Goal: Find specific page/section: Find specific page/section

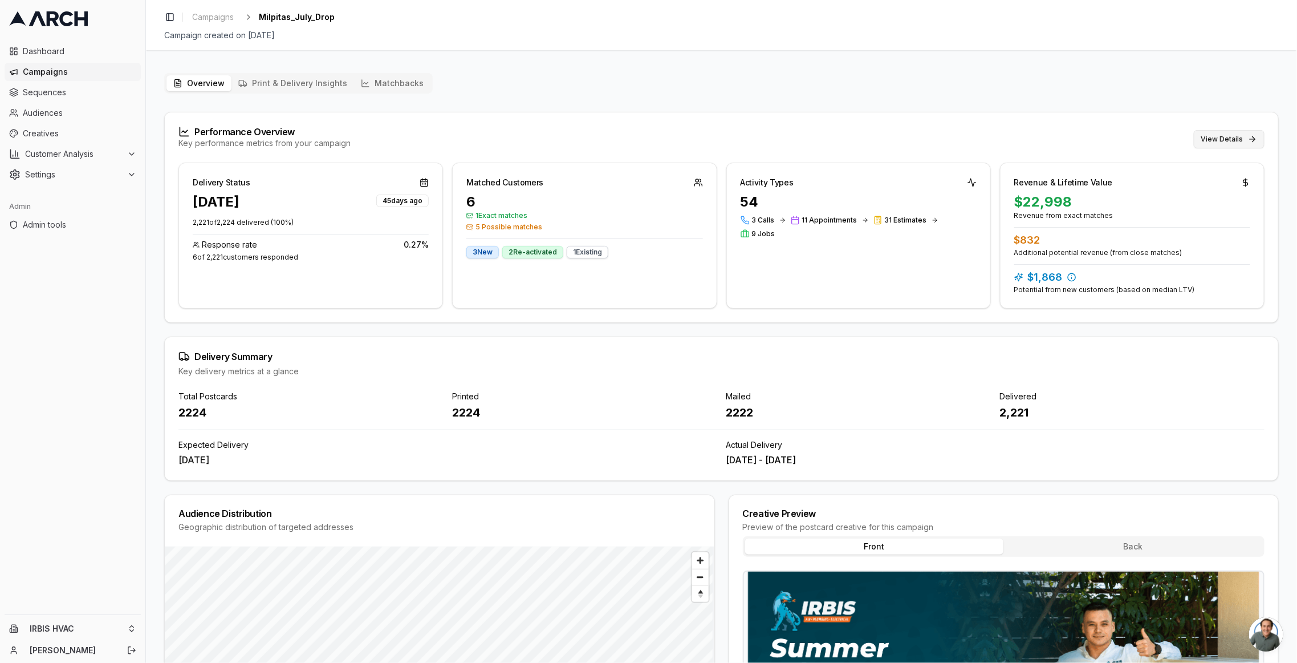
click at [1242, 135] on button "View Details" at bounding box center [1229, 139] width 71 height 18
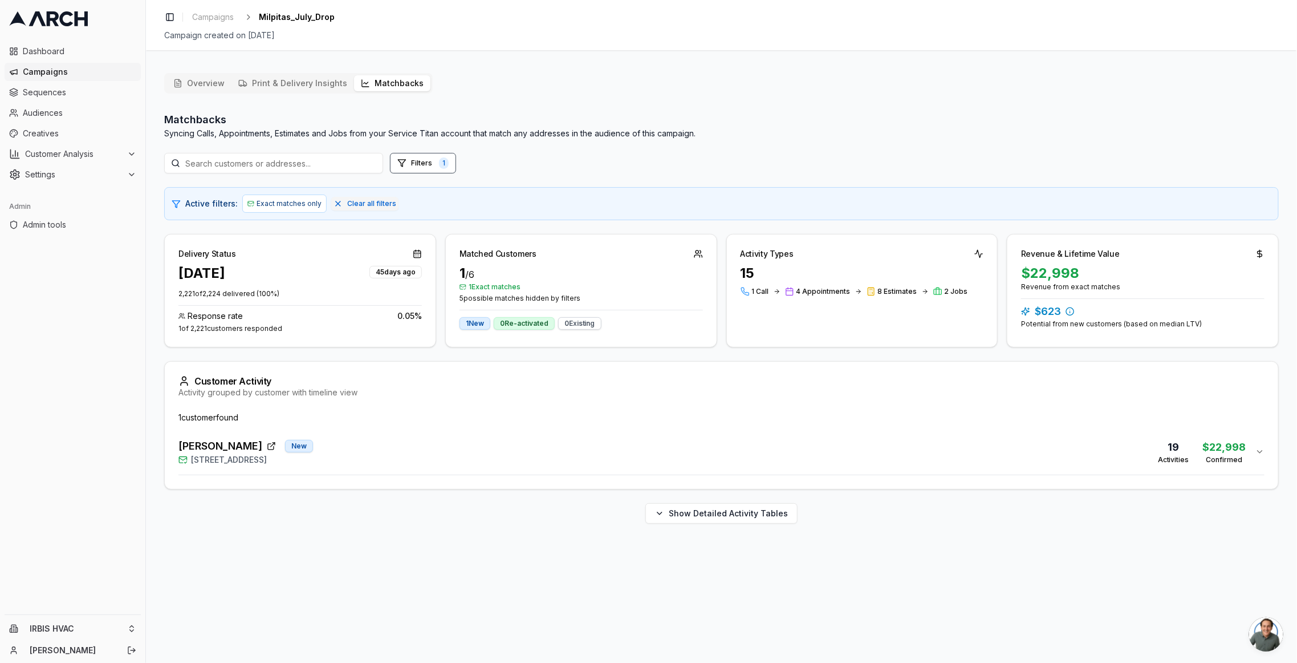
click at [539, 457] on div "Kathir Govind New 1549 Portola Drive, Milpitas, CA 95035 19 Activities $22,998 …" at bounding box center [716, 451] width 1077 height 27
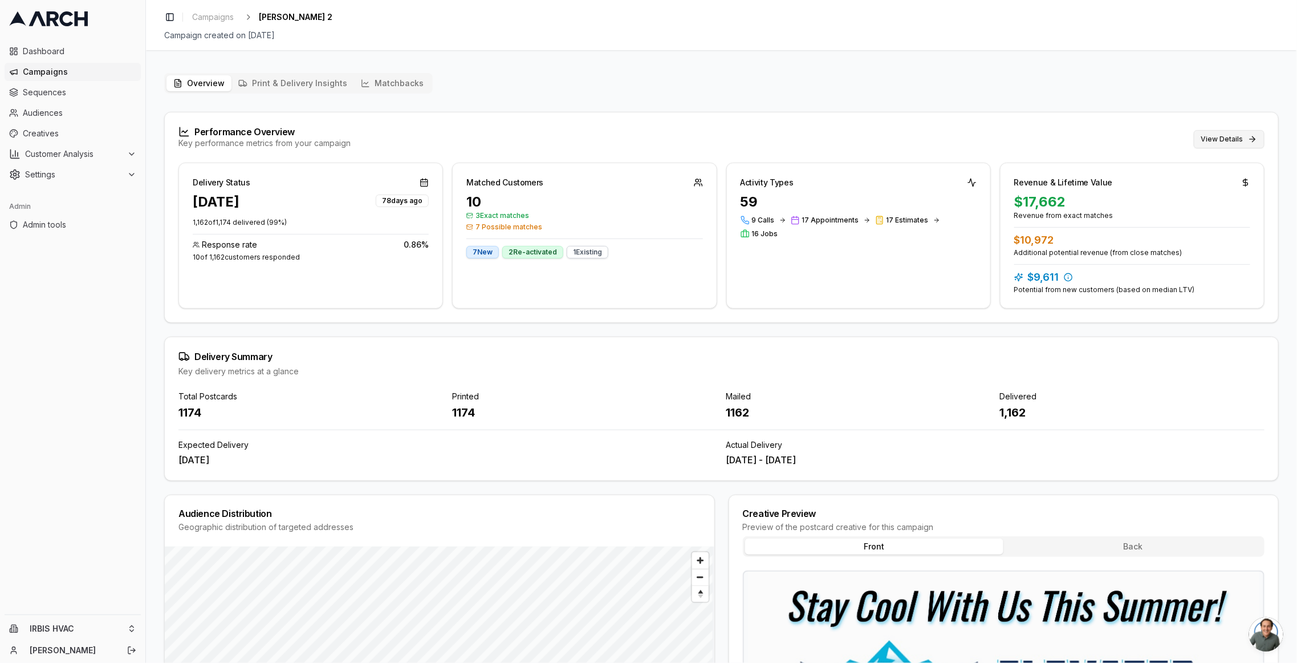
click at [1226, 139] on button "View Details" at bounding box center [1229, 139] width 71 height 18
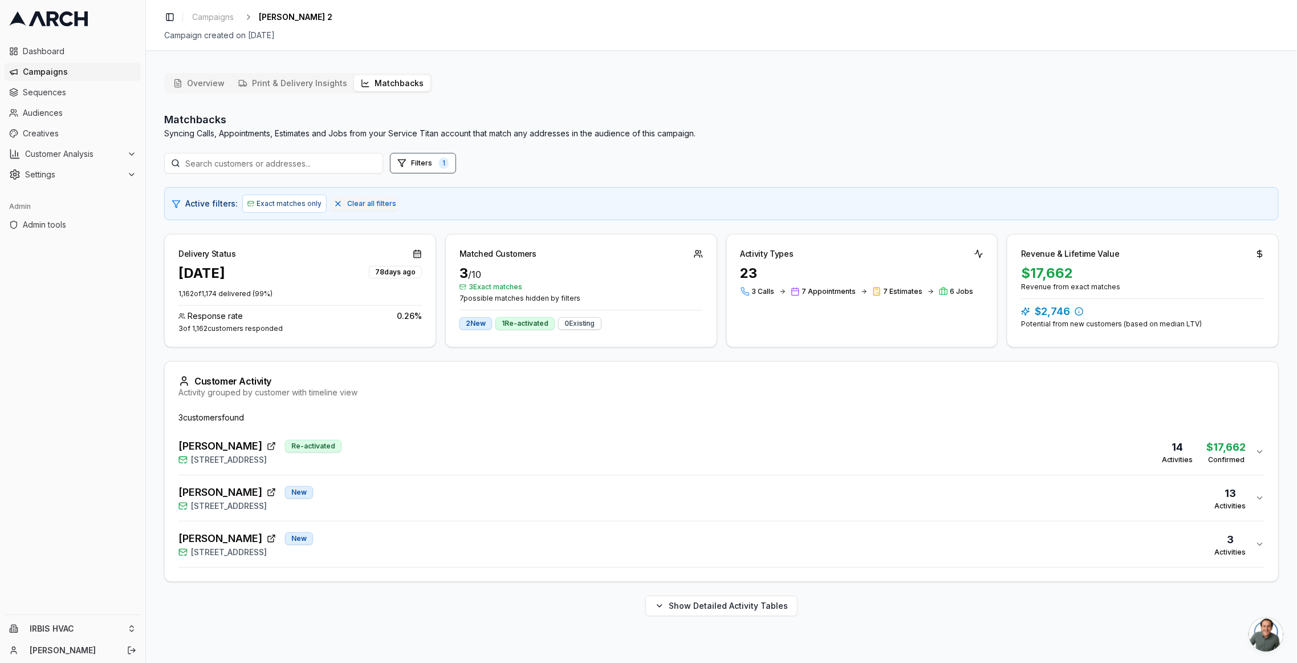
click at [552, 462] on div "EMIL JOHANSEN Re-activated 1532 Great Heron Drive, Santa Rosa, CA 95409 14 Acti…" at bounding box center [716, 451] width 1077 height 27
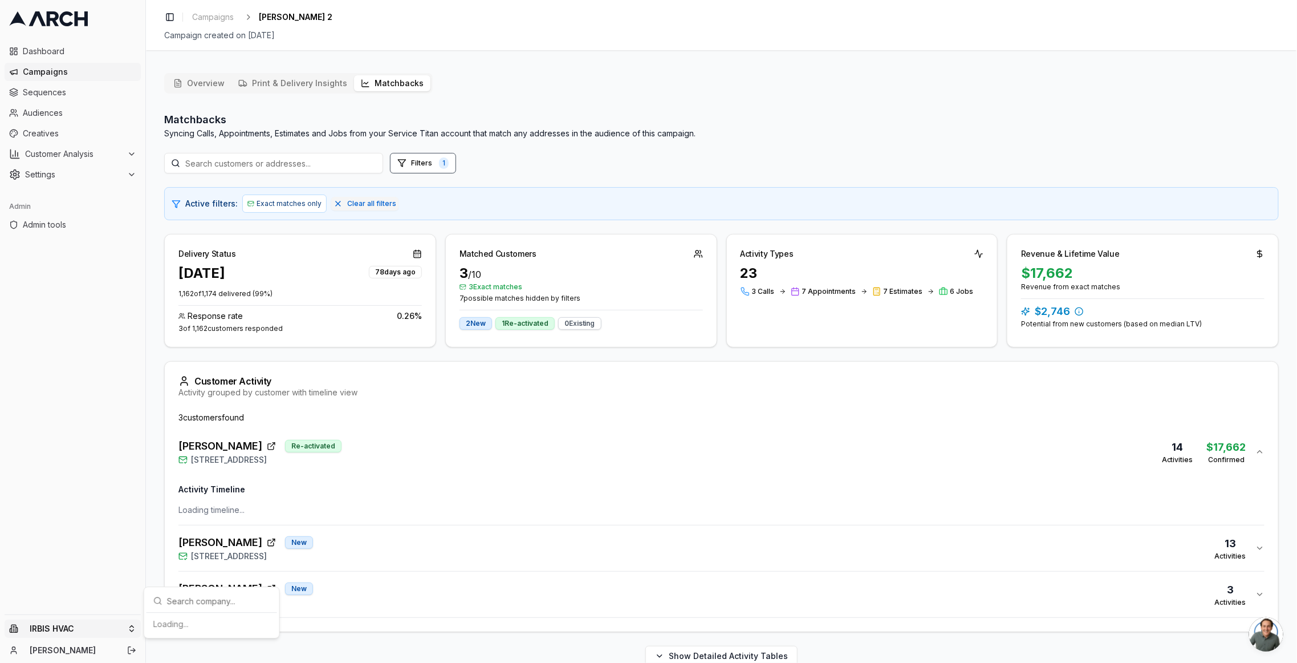
click at [91, 630] on html "Dashboard Campaigns Sequences Audiences Creatives Customer Analysis Settings Ad…" at bounding box center [648, 331] width 1297 height 663
click at [192, 454] on input "text" at bounding box center [218, 452] width 103 height 23
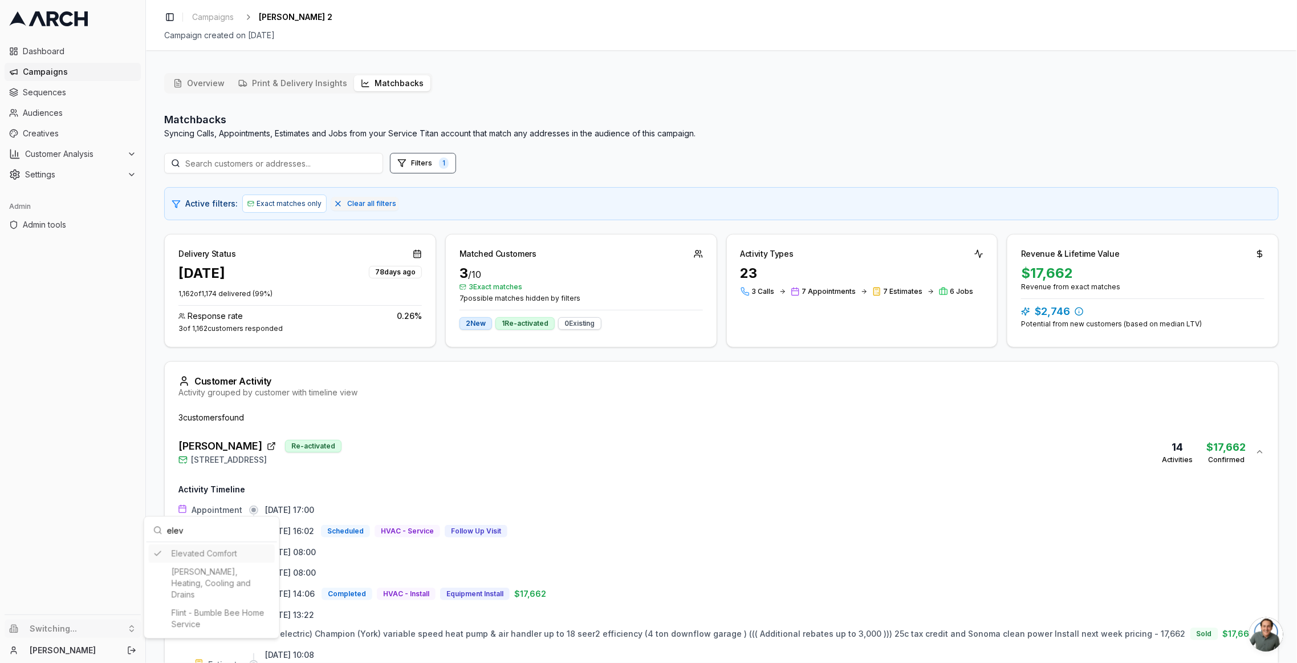
type input "elev"
click at [151, 413] on html "Dashboard Campaigns Sequences Audiences Creatives Customer Analysis Settings Ad…" at bounding box center [648, 331] width 1297 height 663
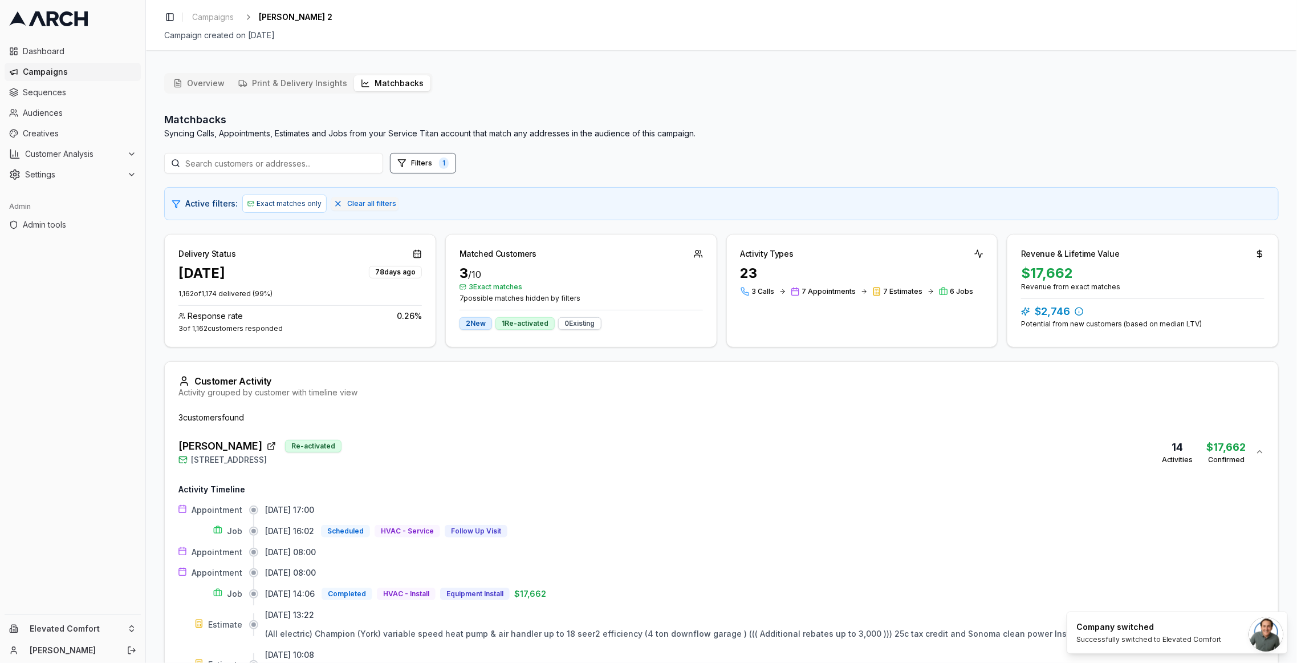
click at [152, 412] on div "Overview Print & Delivery Insights Matchbacks Matchbacks Syncing Calls, Appoint…" at bounding box center [721, 508] width 1151 height 888
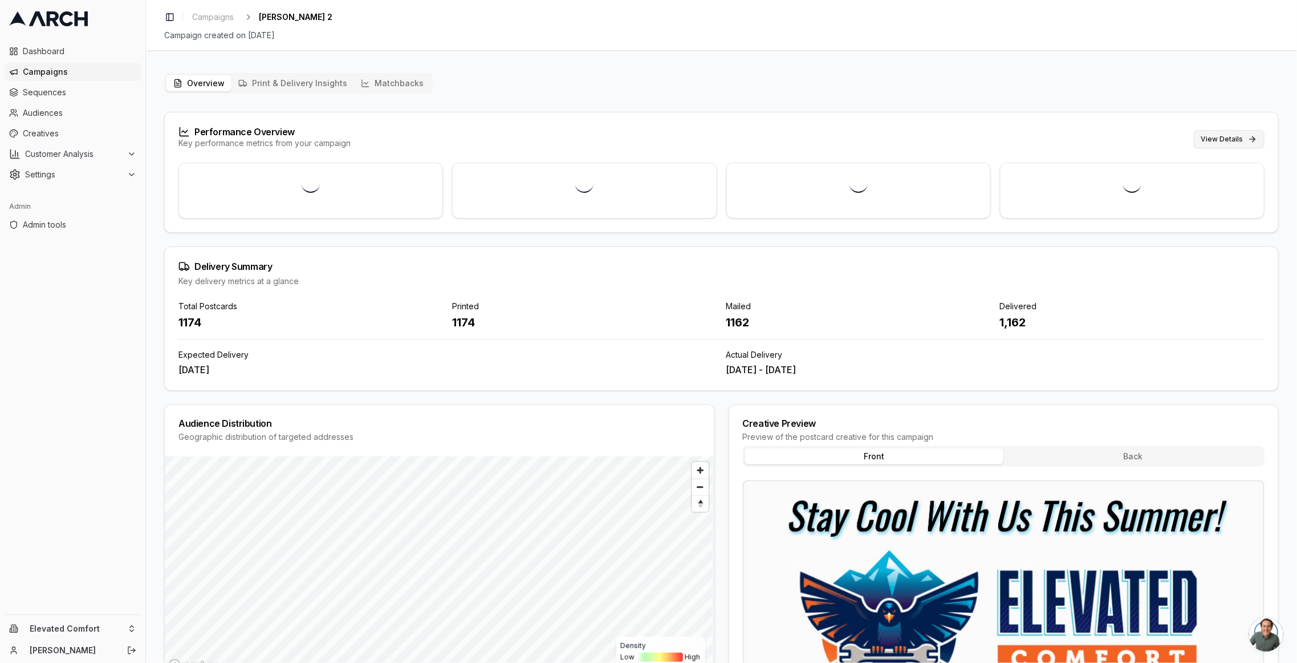
click at [1209, 140] on button "View Details" at bounding box center [1229, 139] width 71 height 18
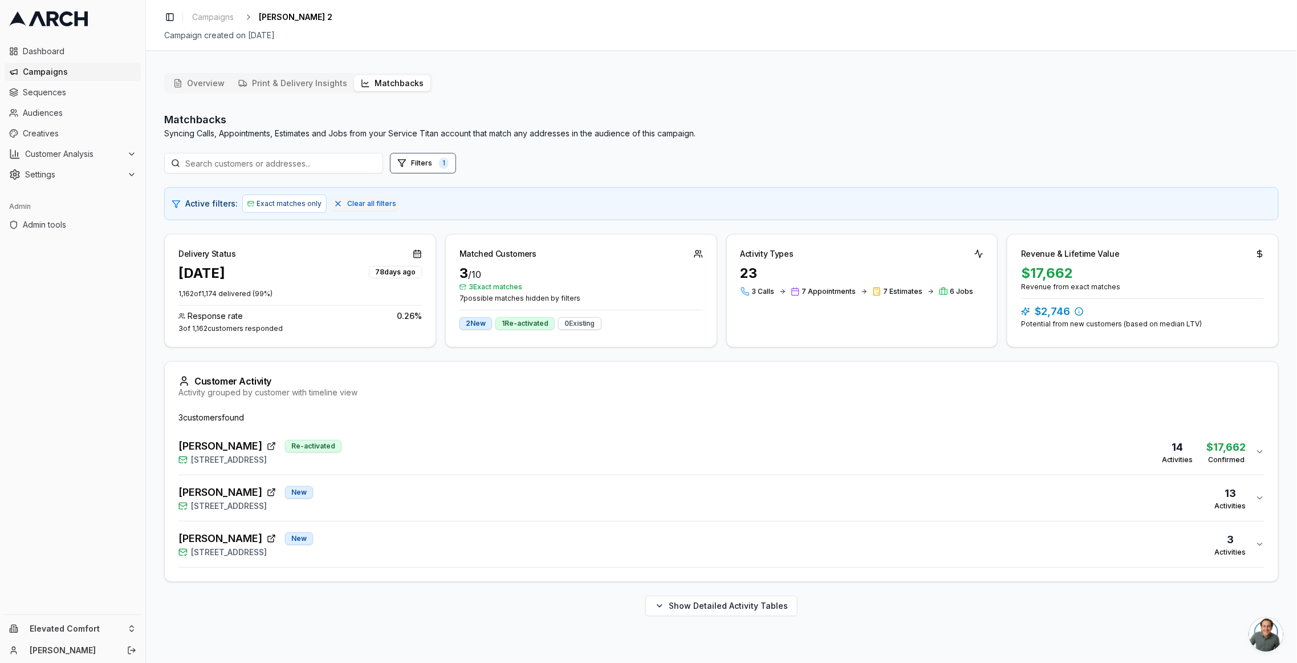
click at [469, 448] on div "[PERSON_NAME] Re-activated [STREET_ADDRESS] 14 Activities $17,662 Confirmed" at bounding box center [716, 451] width 1077 height 27
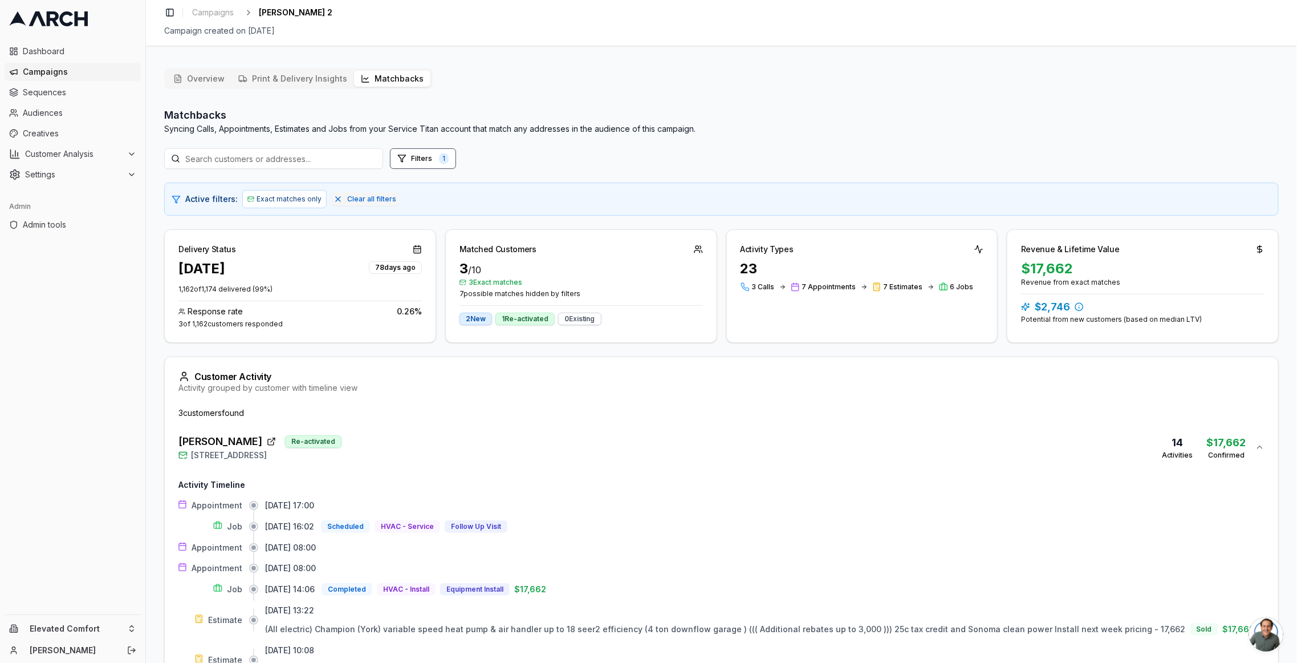
scroll to position [226, 0]
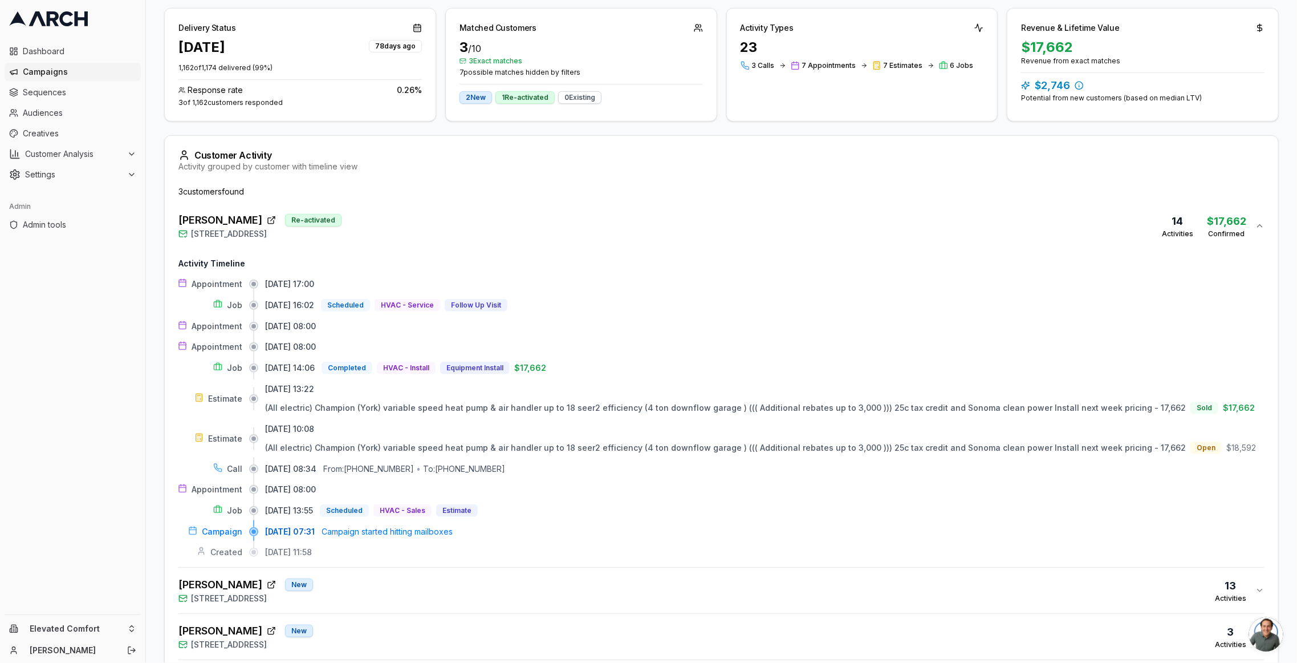
click at [281, 505] on span "[DATE] 13:55" at bounding box center [289, 510] width 48 height 11
click at [286, 495] on div "Appointment [DATE] 17:00 Job [DATE] 16:02 Scheduled HVAC - Service Follow Up Vi…" at bounding box center [721, 417] width 1086 height 279
